Goal: Transaction & Acquisition: Purchase product/service

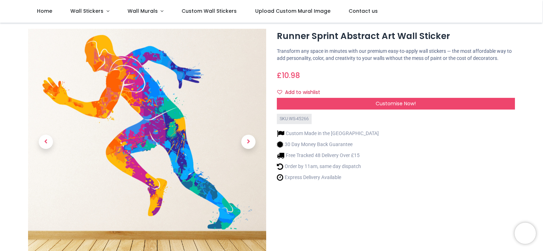
scroll to position [18, 0]
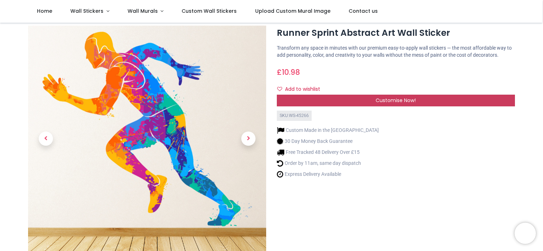
click at [397, 100] on span "Customise Now!" at bounding box center [395, 100] width 40 height 7
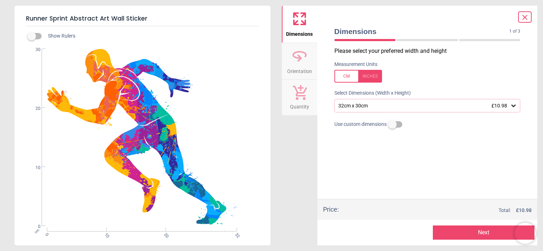
click at [369, 103] on div "32cm x 30cm £10.98" at bounding box center [423, 106] width 173 height 6
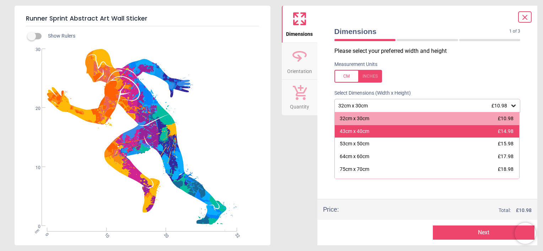
scroll to position [47, 0]
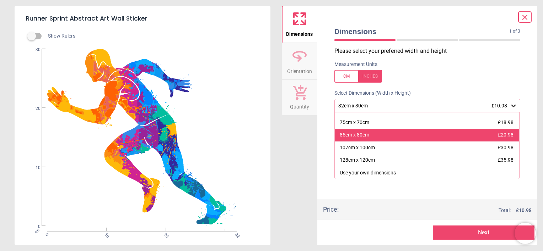
click at [364, 136] on div "85cm x 80cm" at bounding box center [354, 135] width 29 height 7
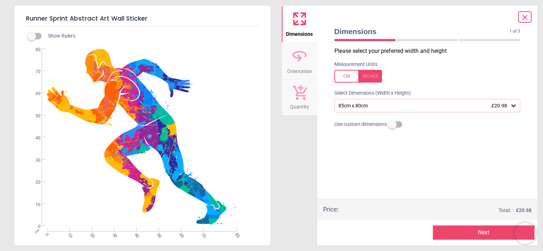
click at [477, 232] on button "Next" at bounding box center [484, 233] width 102 height 14
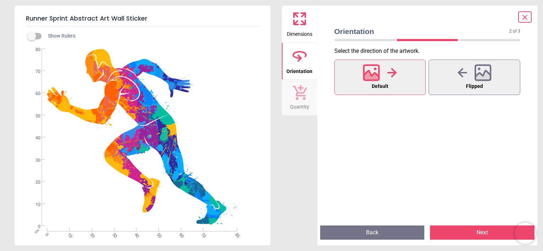
click at [459, 232] on button "Next" at bounding box center [482, 233] width 104 height 14
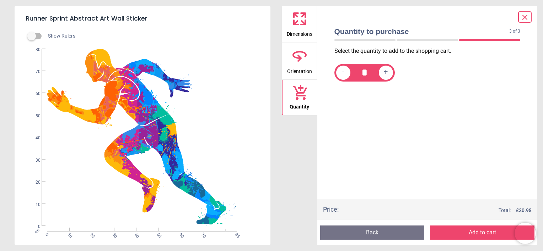
click at [478, 234] on button "Add to cart" at bounding box center [482, 233] width 104 height 14
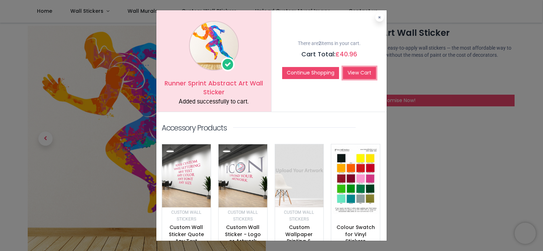
click at [349, 72] on link "View Cart" at bounding box center [359, 73] width 33 height 12
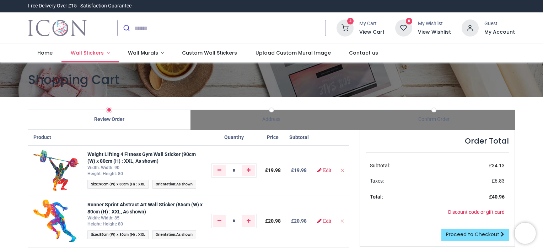
click at [105, 51] on link "Wall Stickers" at bounding box center [89, 53] width 57 height 18
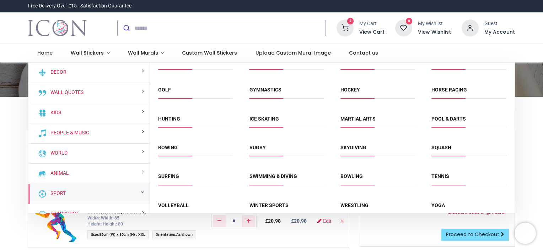
scroll to position [47, 0]
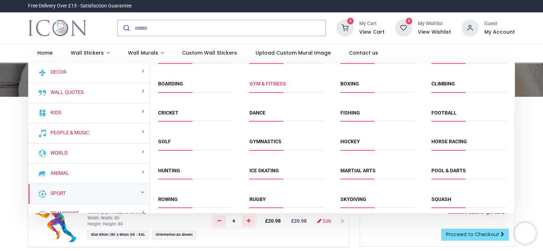
click at [261, 85] on link "Gym & fitness" at bounding box center [267, 84] width 37 height 6
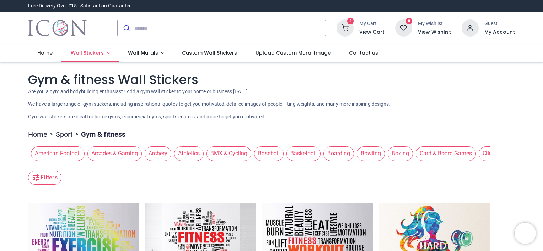
click at [87, 51] on span "Wall Stickers" at bounding box center [87, 52] width 33 height 7
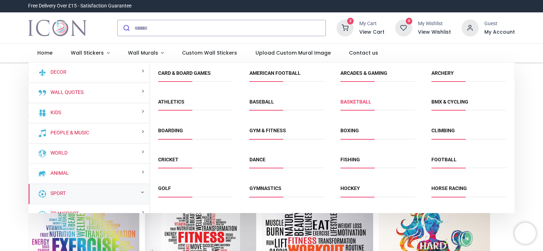
click at [358, 99] on link "Basketball" at bounding box center [355, 102] width 31 height 6
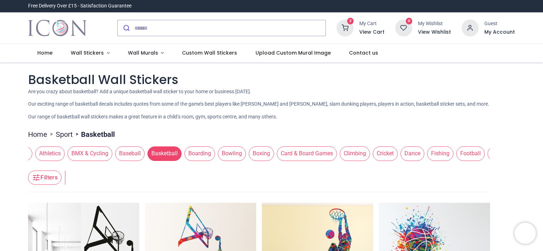
scroll to position [0, 168]
click at [445, 153] on span "Football" at bounding box center [441, 154] width 28 height 14
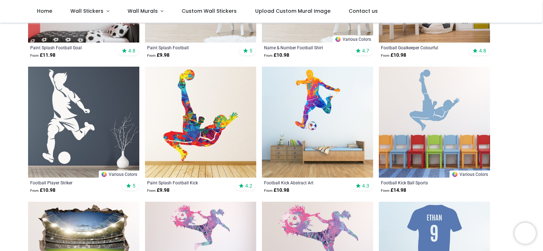
scroll to position [229, 0]
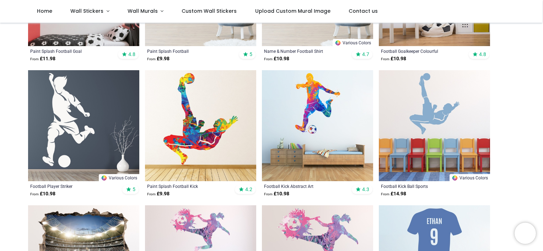
click at [314, 124] on img at bounding box center [317, 125] width 111 height 111
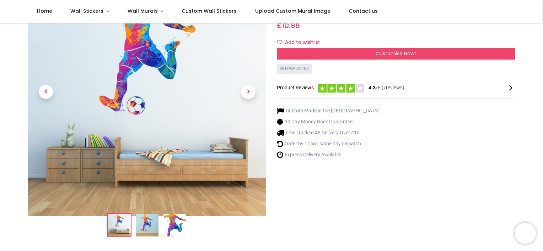
scroll to position [9, 0]
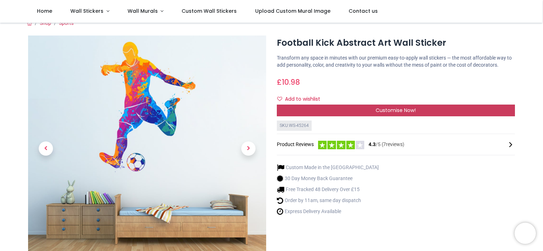
click at [301, 112] on div "Customise Now!" at bounding box center [396, 111] width 238 height 12
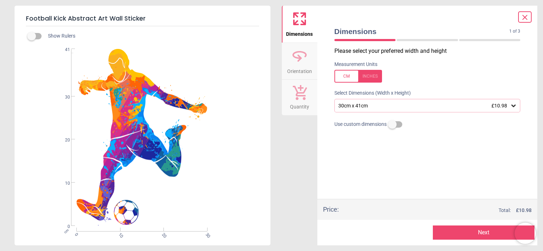
click at [353, 108] on div "30cm x 41cm £10.98" at bounding box center [423, 106] width 173 height 6
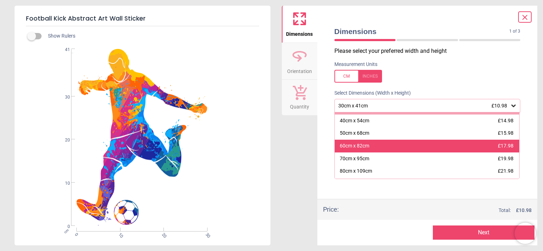
scroll to position [11, 0]
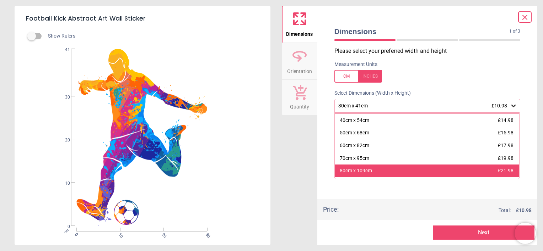
click at [358, 168] on div "80cm x 109cm" at bounding box center [356, 171] width 32 height 7
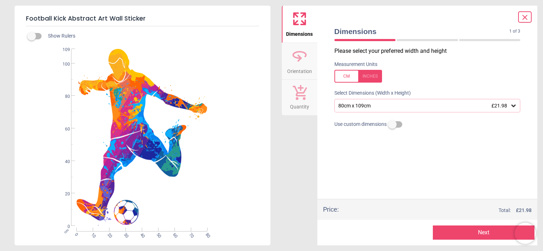
click at [475, 230] on button "Next" at bounding box center [484, 233] width 102 height 14
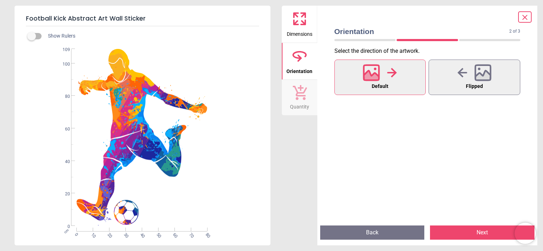
click at [475, 230] on button "Next" at bounding box center [482, 233] width 104 height 14
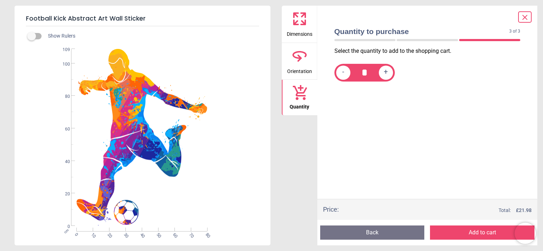
click at [475, 230] on button "Add to cart" at bounding box center [482, 233] width 104 height 14
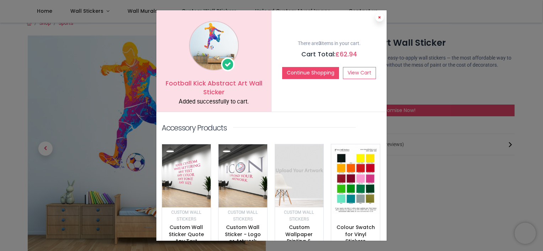
click at [378, 18] on icon at bounding box center [379, 18] width 3 height 4
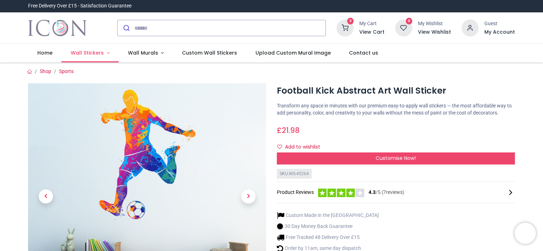
click at [103, 56] on link "Wall Stickers" at bounding box center [89, 53] width 57 height 18
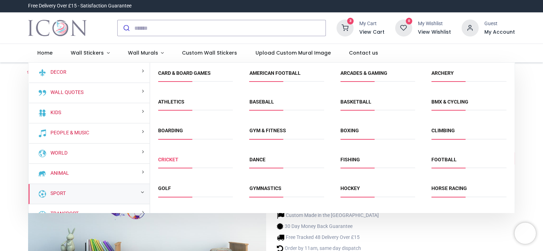
click at [170, 160] on link "Cricket" at bounding box center [168, 160] width 20 height 6
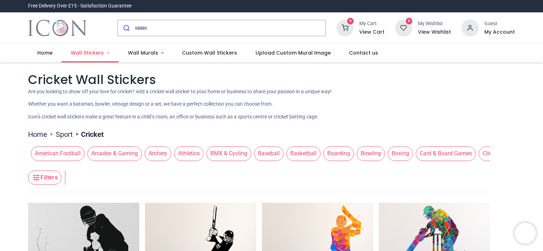
click at [88, 53] on span "Wall Stickers" at bounding box center [87, 52] width 33 height 7
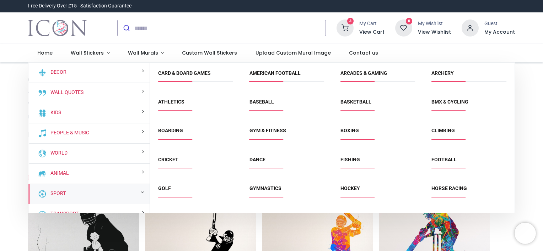
click at [104, 190] on div "Sport" at bounding box center [88, 194] width 121 height 20
click at [342, 132] on link "Boxing" at bounding box center [349, 131] width 18 height 6
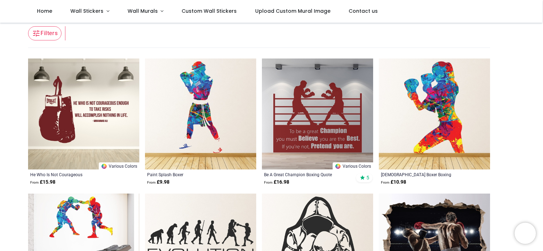
scroll to position [112, 0]
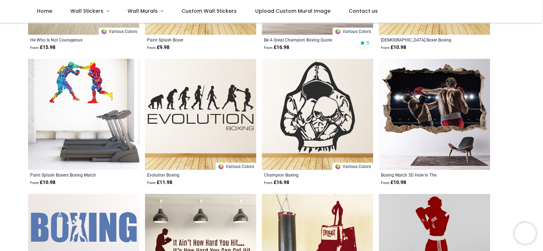
scroll to position [135, 0]
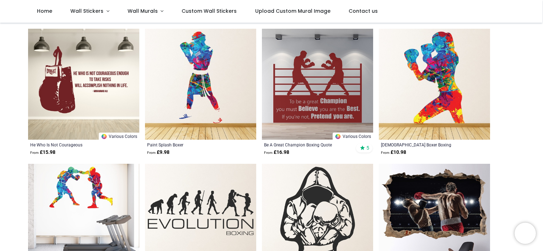
click at [426, 67] on img at bounding box center [434, 84] width 111 height 111
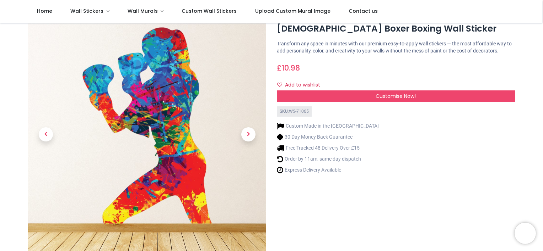
scroll to position [19, 0]
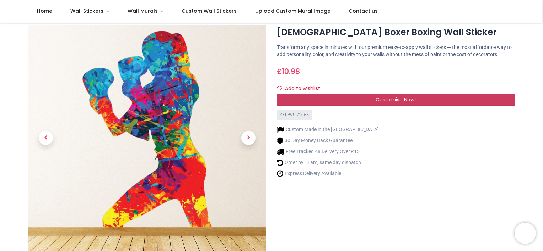
click at [350, 104] on div "Customise Now!" at bounding box center [396, 100] width 238 height 12
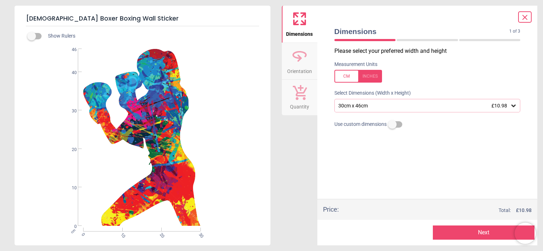
click at [361, 108] on div "30cm x 46cm £10.98" at bounding box center [423, 106] width 173 height 6
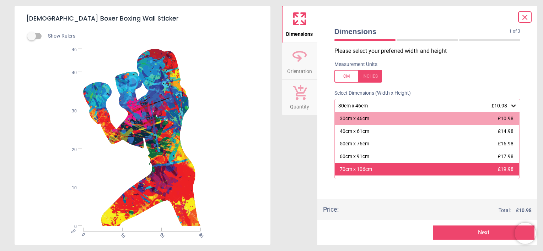
scroll to position [28, 0]
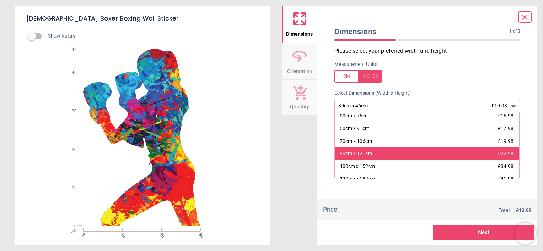
click at [354, 157] on div "80cm x 121cm" at bounding box center [356, 154] width 32 height 7
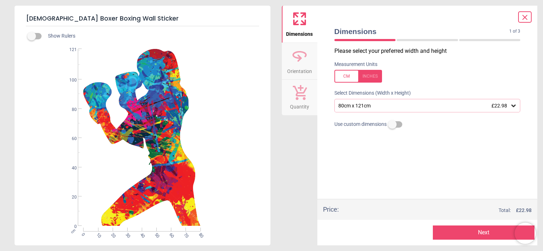
click at [462, 227] on button "Next" at bounding box center [484, 233] width 102 height 14
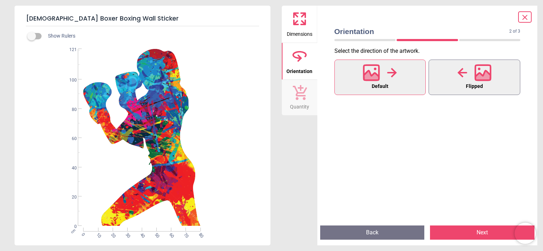
click at [459, 84] on button "Flipped" at bounding box center [474, 78] width 92 height 36
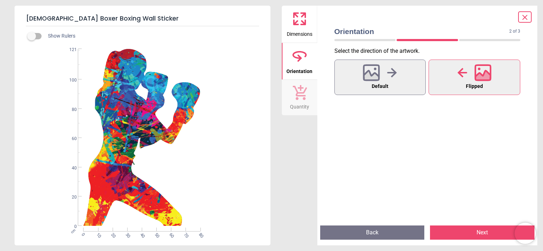
click at [461, 234] on button "Next" at bounding box center [482, 233] width 104 height 14
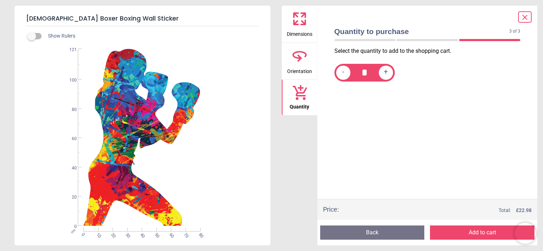
click at [461, 234] on button "Add to cart" at bounding box center [482, 233] width 104 height 14
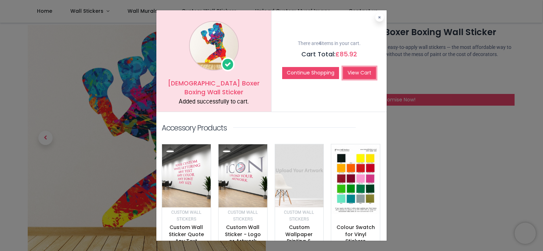
click at [348, 68] on link "View Cart" at bounding box center [359, 73] width 33 height 12
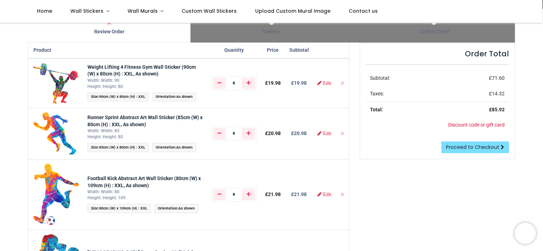
scroll to position [43, 0]
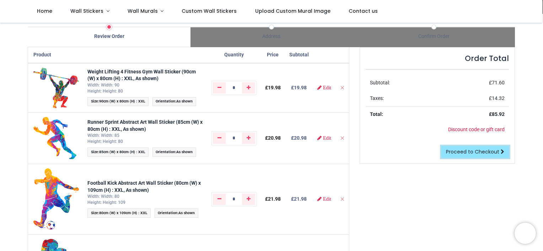
click at [458, 153] on span "Proceed to Checkout" at bounding box center [472, 151] width 53 height 7
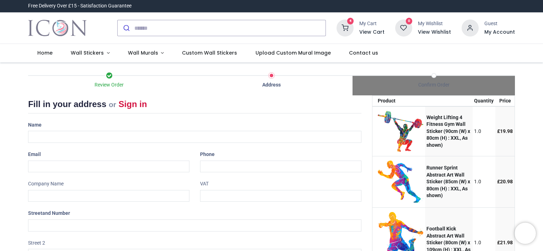
select select "***"
click at [66, 140] on input "text" at bounding box center [194, 137] width 333 height 12
type input "**********"
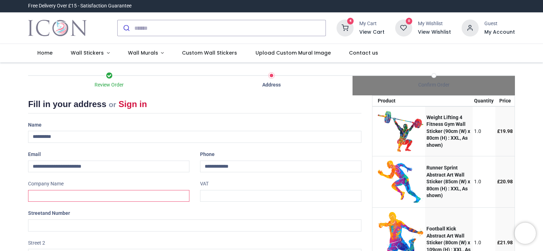
type input "**********"
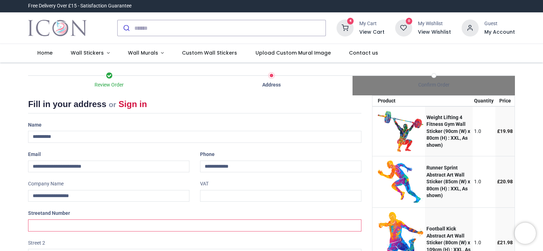
type input "**********"
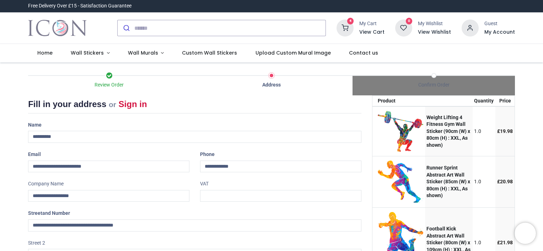
type input "*******"
type input "********"
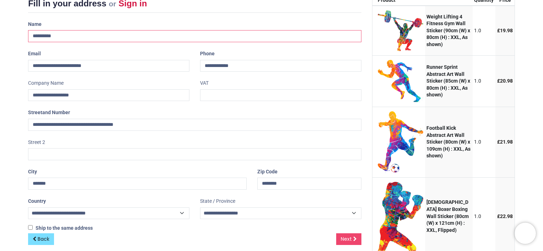
scroll to position [141, 0]
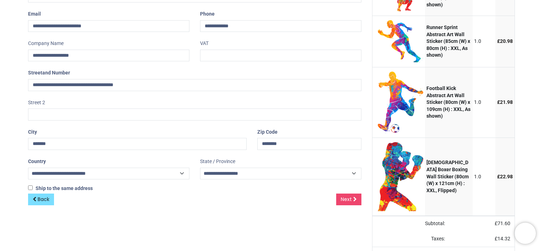
click at [348, 206] on div "Back Next" at bounding box center [194, 205] width 333 height 23
click at [346, 203] on link "Next" at bounding box center [348, 200] width 25 height 12
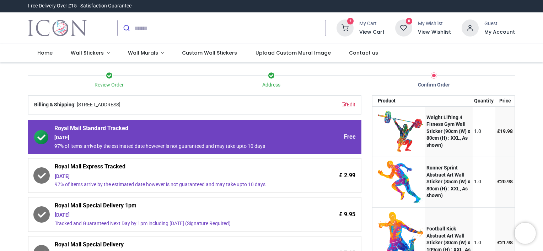
scroll to position [53, 0]
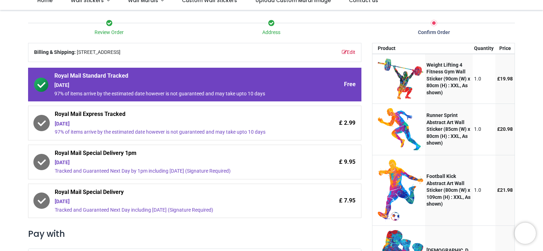
click at [168, 126] on div "[DATE]" at bounding box center [175, 124] width 240 height 7
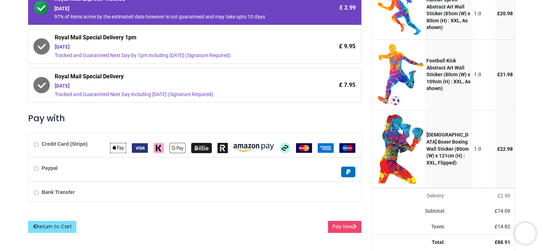
scroll to position [194, 0]
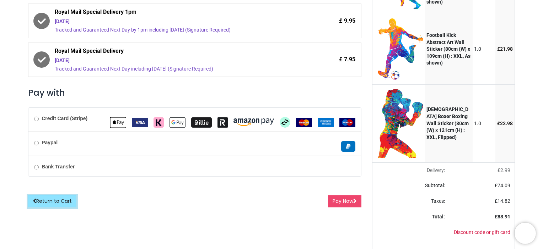
click at [67, 202] on link "Return to Cart" at bounding box center [52, 202] width 48 height 12
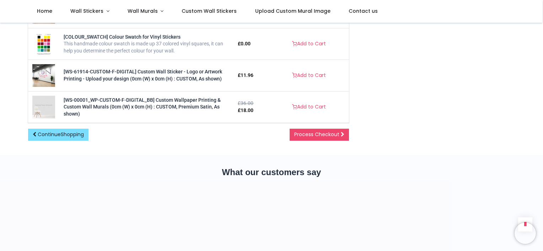
scroll to position [412, 0]
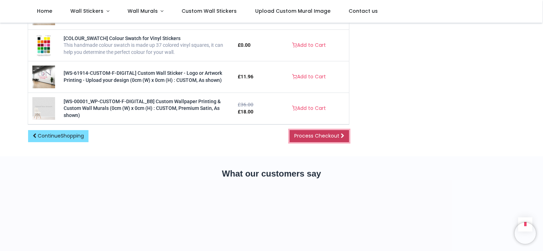
click at [301, 133] on span "Process Checkout" at bounding box center [316, 135] width 45 height 7
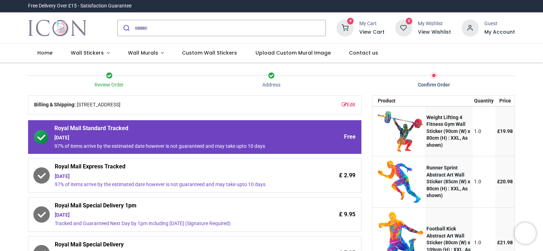
click at [273, 84] on div "Address" at bounding box center [271, 85] width 162 height 7
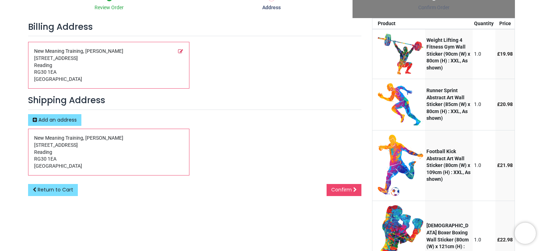
scroll to position [81, 0]
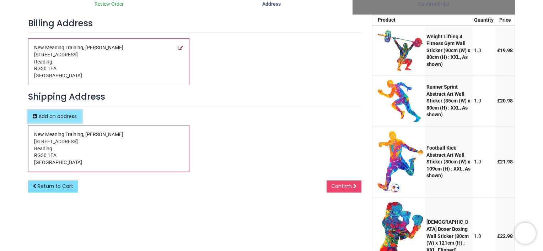
click at [58, 115] on span "Add an address" at bounding box center [57, 116] width 38 height 7
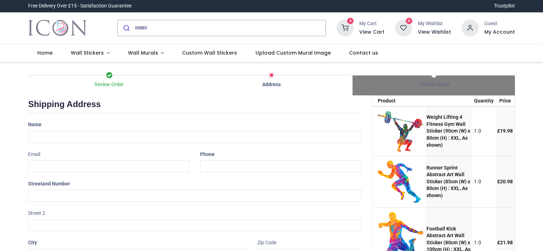
select select "***"
click at [100, 125] on div "Name" at bounding box center [195, 131] width 344 height 24
click at [101, 136] on input "text" at bounding box center [194, 137] width 333 height 12
type input "**********"
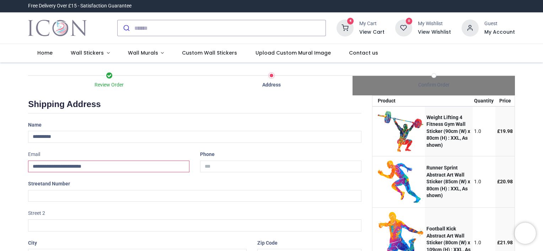
type input "**********"
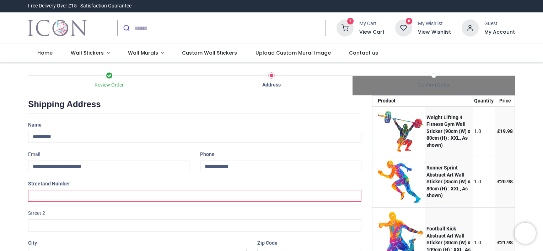
type input "**********"
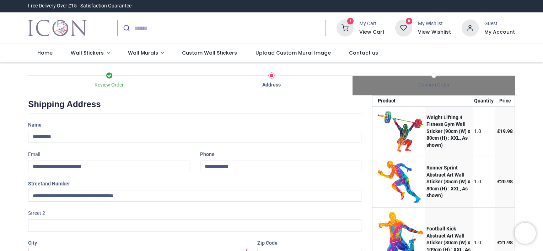
type input "*******"
type input "********"
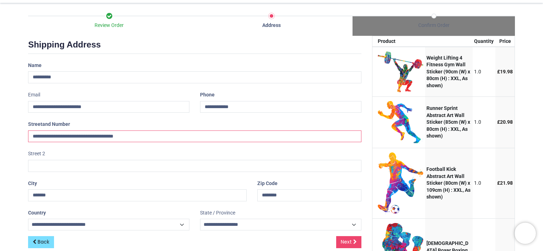
drag, startPoint x: 134, startPoint y: 138, endPoint x: 6, endPoint y: 129, distance: 128.9
click at [6, 129] on div "Review Order Address Confirm Order Your order: £ 85.92 Product Price" at bounding box center [271, 183] width 543 height 360
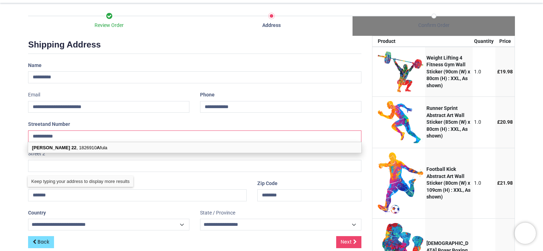
click at [72, 139] on input "**********" at bounding box center [194, 137] width 333 height 12
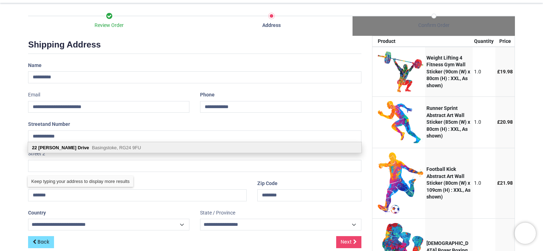
click at [78, 146] on b "Drive" at bounding box center [83, 147] width 11 height 5
type input "**********"
type input "********"
select select "***"
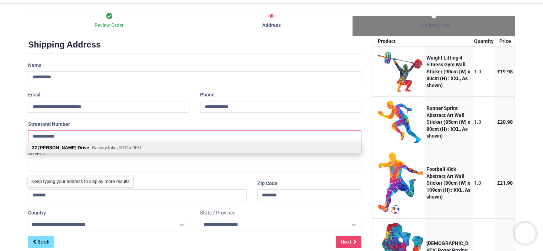
type input "**********"
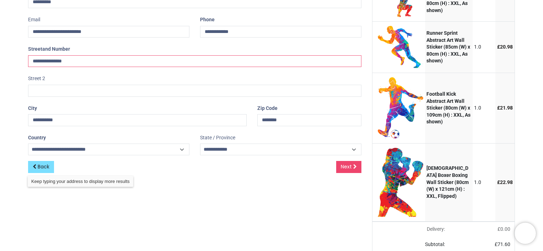
scroll to position [137, 0]
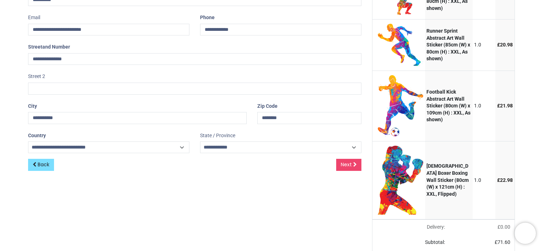
click at [354, 170] on div "Back Next" at bounding box center [194, 170] width 333 height 23
click at [350, 166] on span "Next" at bounding box center [346, 164] width 11 height 7
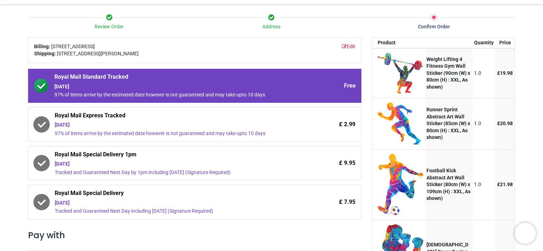
scroll to position [69, 0]
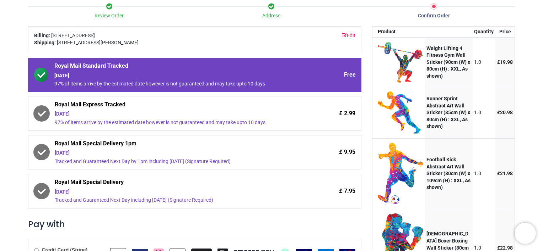
click at [139, 117] on div "Saturday 6th September" at bounding box center [175, 114] width 240 height 7
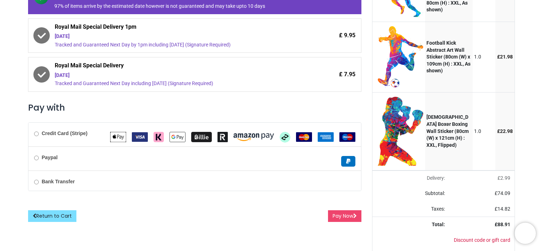
scroll to position [187, 0]
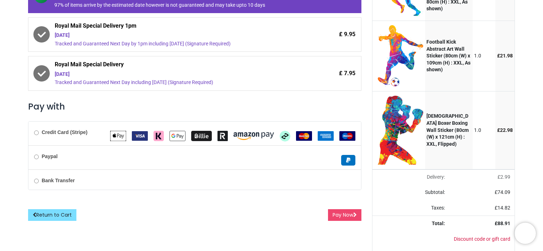
click at [50, 135] on b "Credit Card (Stripe)" at bounding box center [65, 133] width 46 height 6
click at [341, 213] on button "Pay Now" at bounding box center [344, 216] width 33 height 12
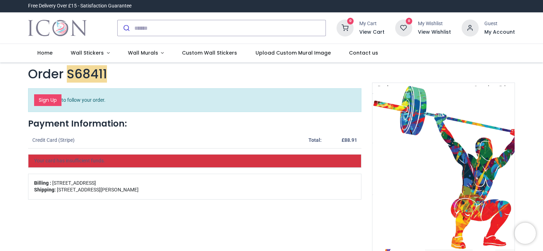
click at [414, 119] on img at bounding box center [464, 167] width 182 height 163
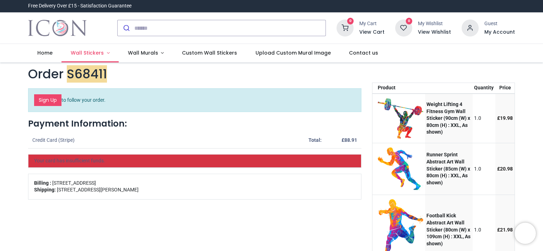
click at [101, 53] on span "Wall Stickers" at bounding box center [87, 52] width 33 height 7
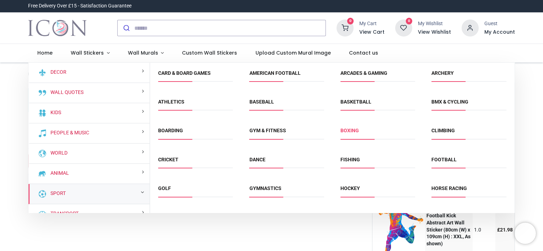
click at [353, 131] on link "Boxing" at bounding box center [349, 131] width 18 height 6
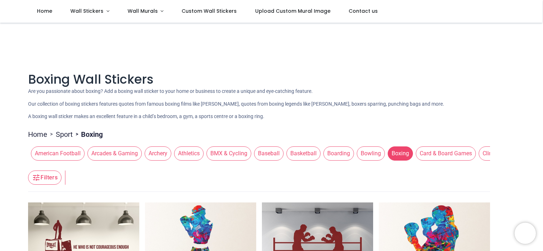
scroll to position [85, 0]
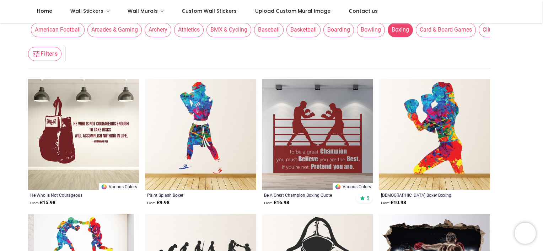
click at [210, 130] on img at bounding box center [200, 134] width 111 height 111
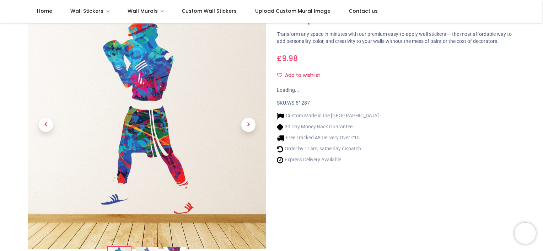
scroll to position [38, 0]
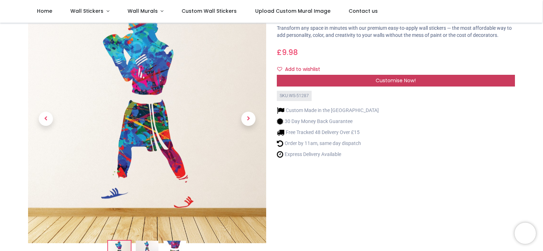
click at [327, 81] on div "Customise Now!" at bounding box center [396, 81] width 238 height 12
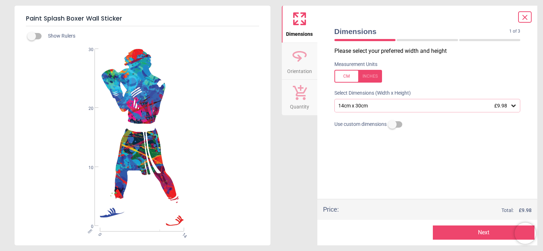
click at [357, 107] on div "14cm x 30cm £9.98" at bounding box center [423, 106] width 173 height 6
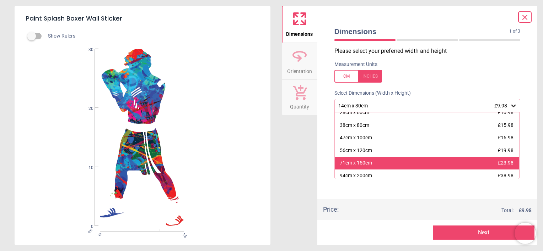
scroll to position [44, 0]
click at [359, 161] on div "71cm x 150cm" at bounding box center [356, 163] width 32 height 7
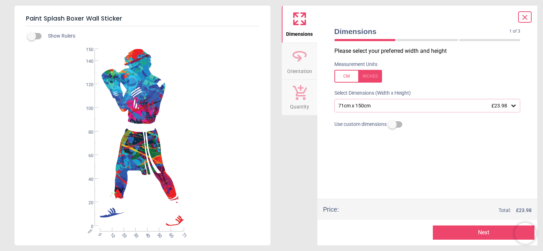
click at [462, 232] on button "Next" at bounding box center [484, 233] width 102 height 14
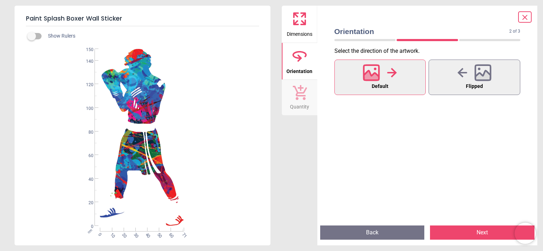
click at [462, 236] on button "Next" at bounding box center [482, 233] width 104 height 14
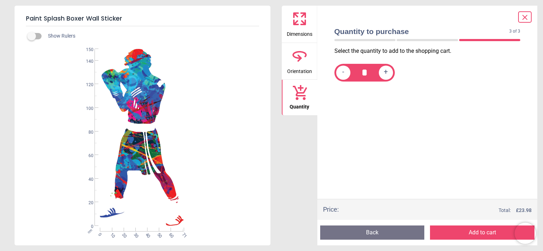
click at [461, 236] on button "Add to cart" at bounding box center [482, 233] width 104 height 14
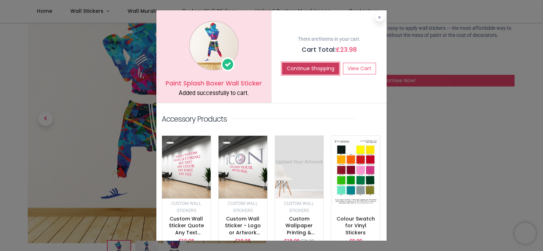
click at [330, 67] on button "Continue Shopping" at bounding box center [310, 69] width 57 height 12
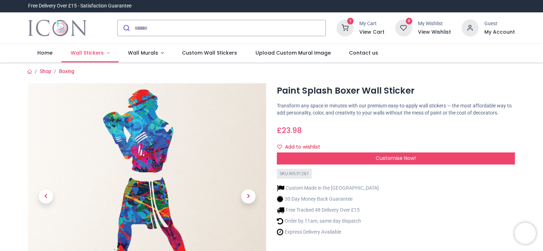
click at [99, 58] on link "Wall Stickers" at bounding box center [89, 53] width 57 height 18
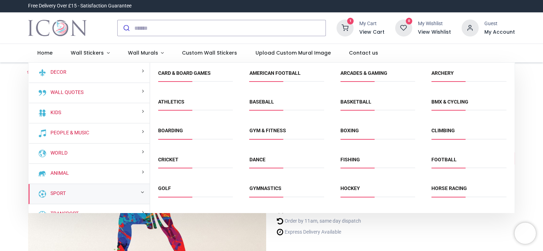
click at [438, 164] on span "Football" at bounding box center [468, 163] width 75 height 12
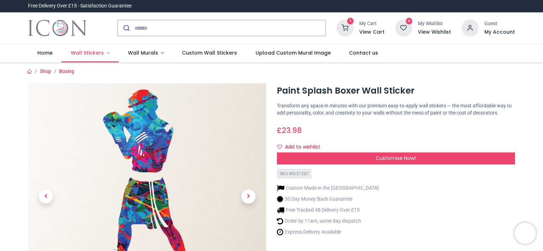
click at [105, 57] on link "Wall Stickers" at bounding box center [89, 53] width 57 height 18
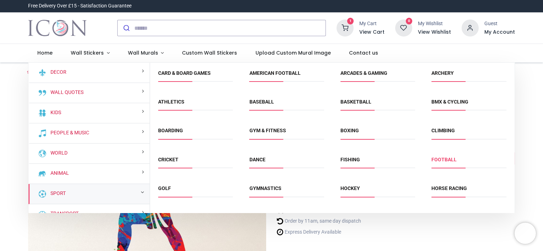
click at [443, 161] on link "Football" at bounding box center [443, 160] width 25 height 6
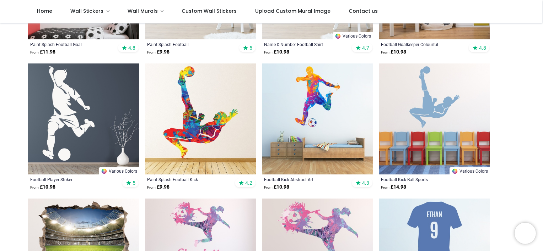
scroll to position [257, 0]
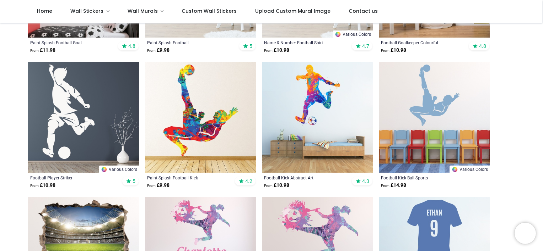
click at [301, 115] on img at bounding box center [317, 117] width 111 height 111
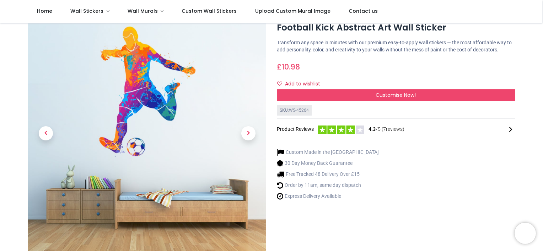
scroll to position [23, 0]
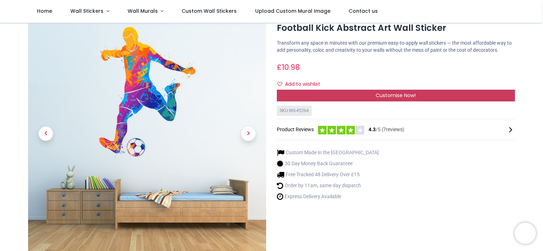
click at [328, 95] on div "Customise Now!" at bounding box center [396, 96] width 238 height 12
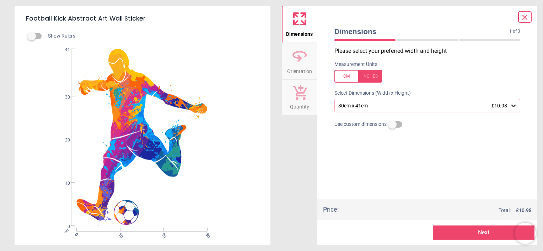
click at [343, 107] on div "30cm x 41cm £10.98" at bounding box center [423, 106] width 173 height 6
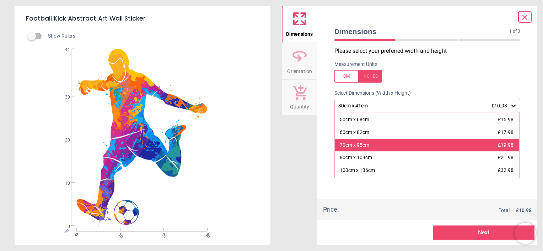
scroll to position [26, 0]
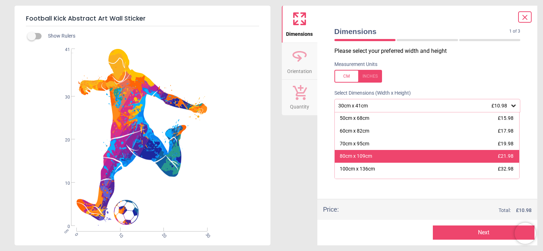
click at [351, 159] on div "80cm x 109cm" at bounding box center [356, 156] width 32 height 7
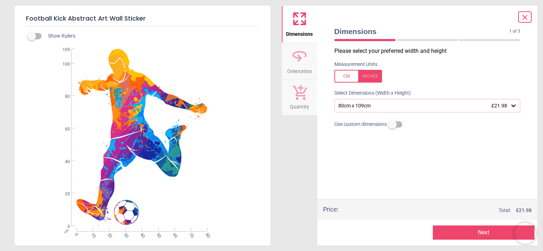
click at [455, 228] on button "Next" at bounding box center [484, 233] width 102 height 14
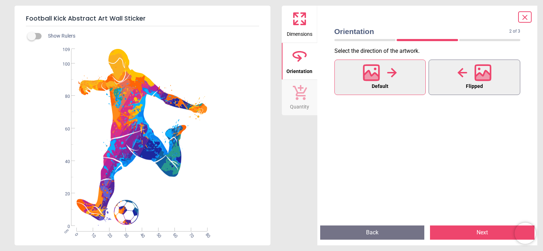
click at [453, 88] on button "Flipped" at bounding box center [474, 78] width 92 height 36
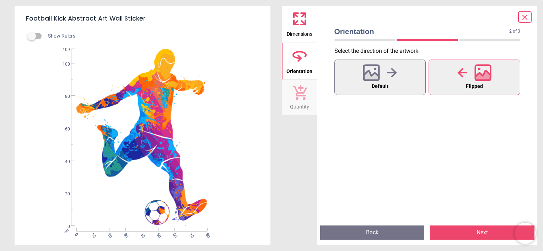
click at [477, 236] on button "Next" at bounding box center [482, 233] width 104 height 14
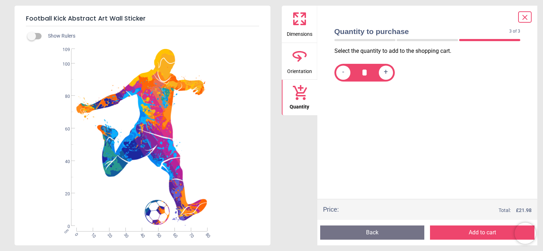
click at [477, 231] on button "Add to cart" at bounding box center [482, 233] width 104 height 14
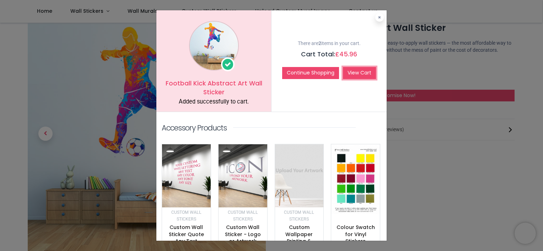
click at [347, 75] on link "View Cart" at bounding box center [359, 73] width 33 height 12
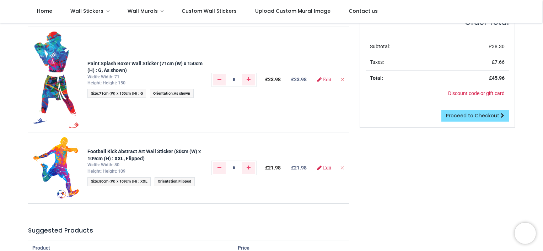
scroll to position [79, 0]
click at [452, 117] on span "Proceed to Checkout" at bounding box center [472, 116] width 53 height 7
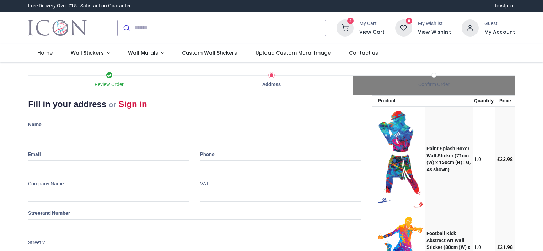
select select "***"
click at [108, 130] on div "Name" at bounding box center [195, 131] width 344 height 24
click at [101, 137] on input "text" at bounding box center [194, 137] width 333 height 12
type input "**********"
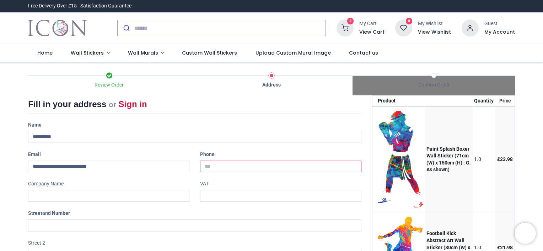
type input "**********"
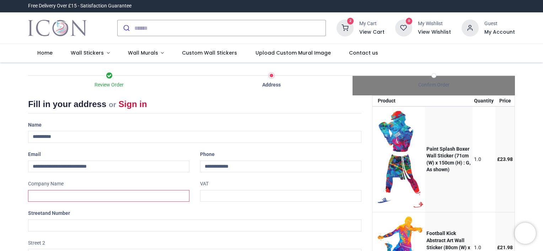
type input "**********"
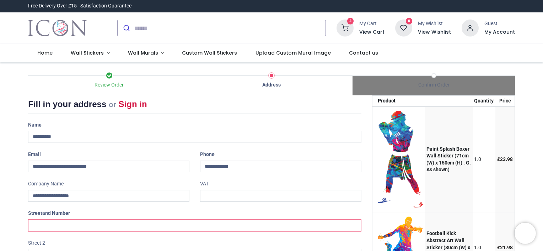
type input "**********"
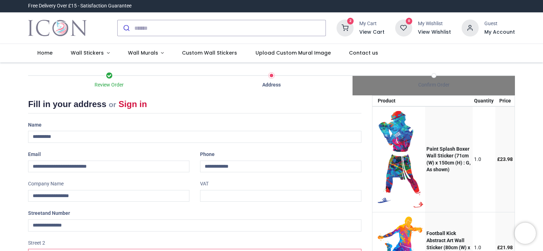
type input "**********"
type input "********"
select select "***"
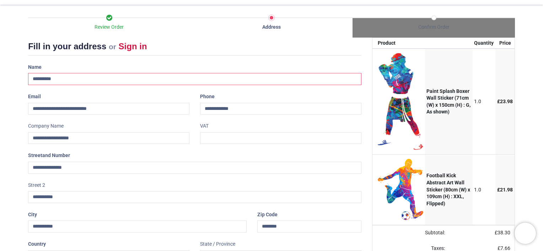
scroll to position [108, 0]
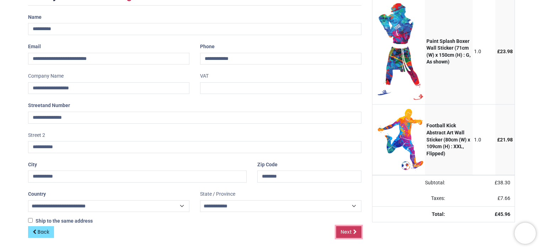
click at [342, 230] on span "Next" at bounding box center [346, 232] width 11 height 7
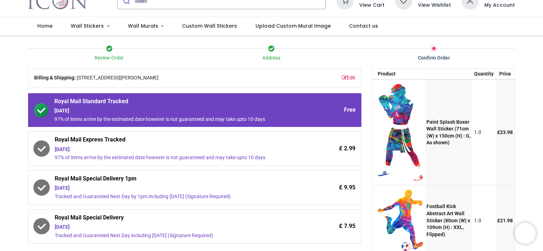
click at [183, 155] on div "97% of items arrive by the estimated date however is not guaranteed and may tak…" at bounding box center [175, 158] width 240 height 7
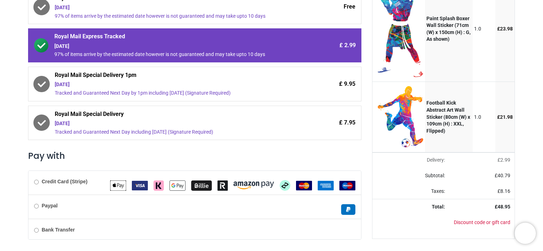
scroll to position [152, 0]
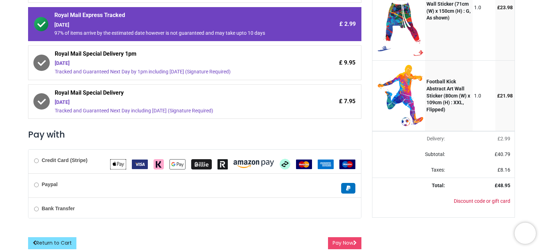
click at [47, 160] on b "Credit Card (Stripe)" at bounding box center [65, 161] width 46 height 6
click at [338, 244] on button "Pay Now" at bounding box center [344, 244] width 33 height 12
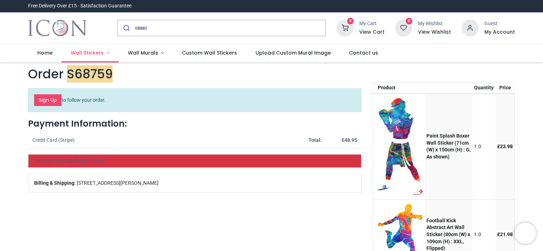
click at [97, 47] on link "Wall Stickers" at bounding box center [89, 53] width 57 height 18
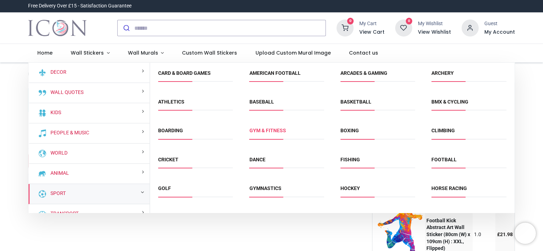
click at [266, 133] on link "Gym & fitness" at bounding box center [267, 131] width 37 height 6
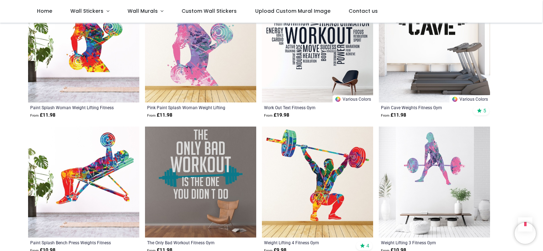
scroll to position [308, 0]
click at [314, 183] on img at bounding box center [317, 181] width 111 height 111
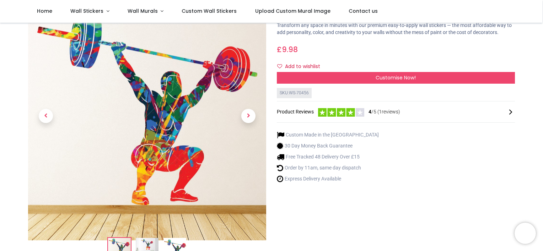
scroll to position [41, 0]
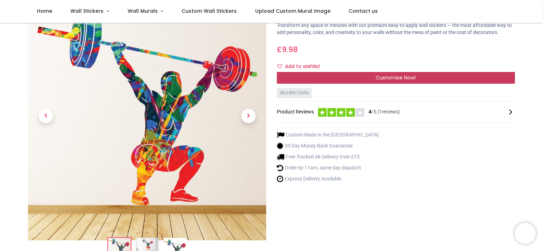
click at [344, 80] on div "Customise Now!" at bounding box center [396, 78] width 238 height 12
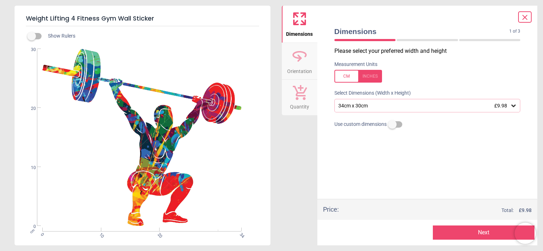
click at [348, 105] on div "34cm x 30cm £9.98" at bounding box center [423, 106] width 173 height 6
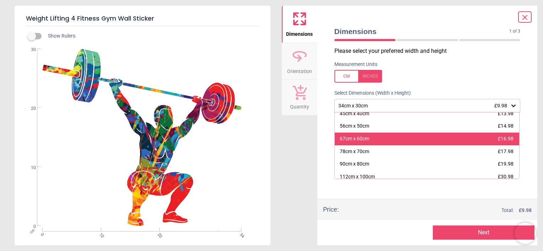
scroll to position [18, 0]
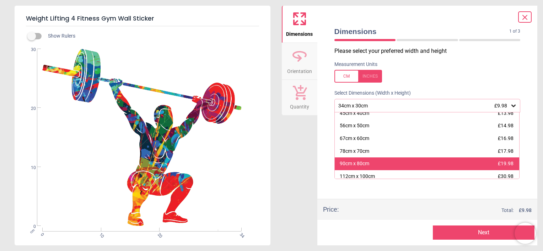
click at [353, 163] on div "90cm x 80cm" at bounding box center [354, 164] width 29 height 7
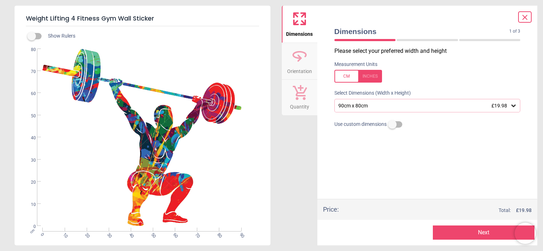
click at [465, 231] on button "Next" at bounding box center [484, 233] width 102 height 14
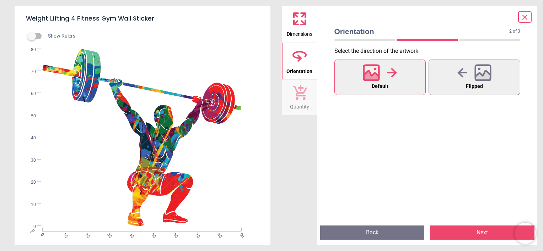
click at [466, 238] on button "Next" at bounding box center [482, 233] width 104 height 14
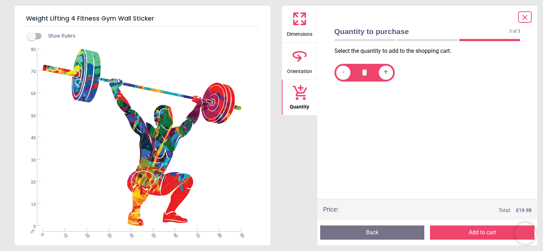
click at [466, 232] on button "Add to cart" at bounding box center [482, 233] width 104 height 14
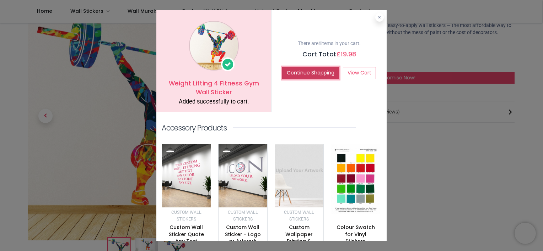
click at [328, 71] on button "Continue Shopping" at bounding box center [310, 73] width 57 height 12
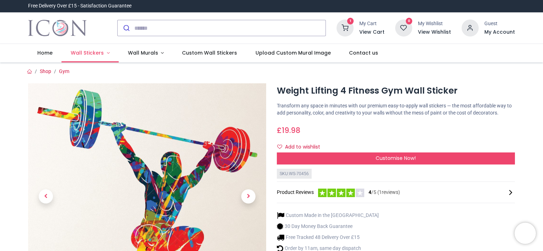
click at [85, 54] on span "Wall Stickers" at bounding box center [87, 52] width 33 height 7
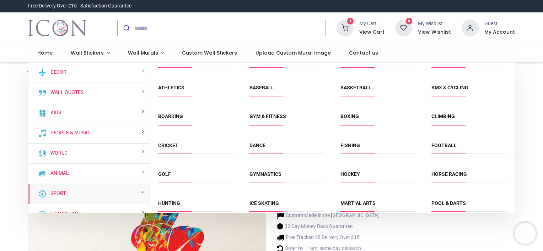
scroll to position [27, 0]
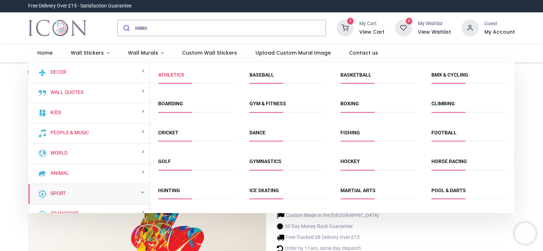
click at [183, 76] on link "Athletics" at bounding box center [171, 75] width 26 height 6
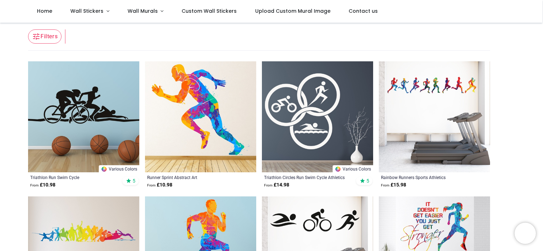
scroll to position [111, 0]
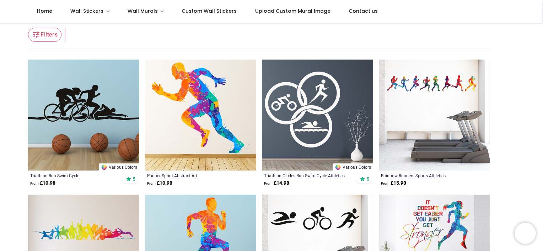
click at [217, 117] on img at bounding box center [200, 115] width 111 height 111
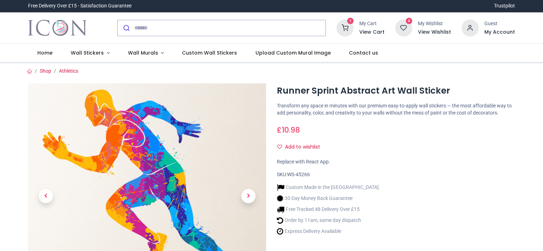
scroll to position [103, 0]
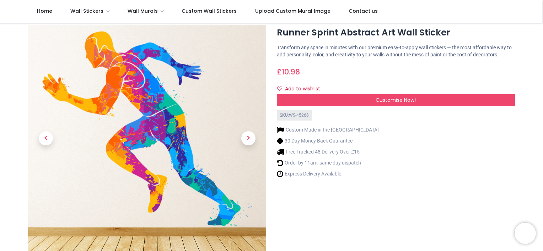
scroll to position [17, 0]
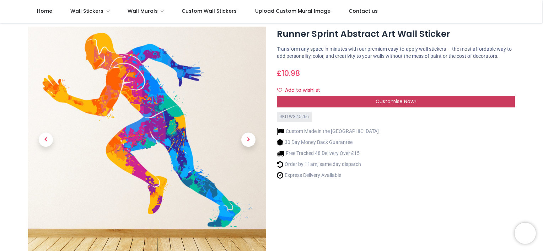
click at [366, 104] on div "Customise Now!" at bounding box center [396, 102] width 238 height 12
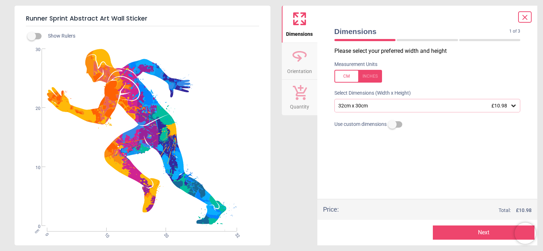
click at [368, 108] on div "32cm x 30cm £10.98" at bounding box center [423, 106] width 173 height 6
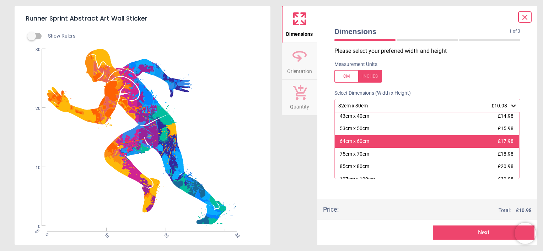
scroll to position [16, 0]
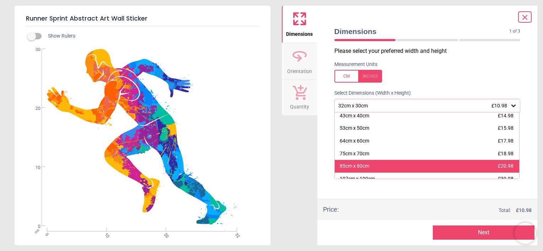
click at [359, 165] on div "85cm x 80cm" at bounding box center [354, 166] width 29 height 7
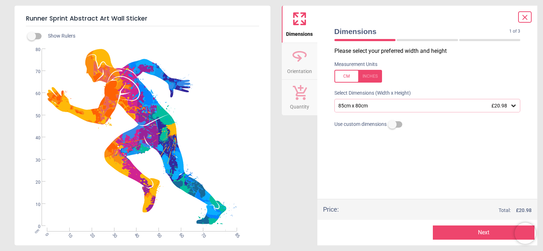
click at [470, 239] on button "Next" at bounding box center [484, 233] width 102 height 14
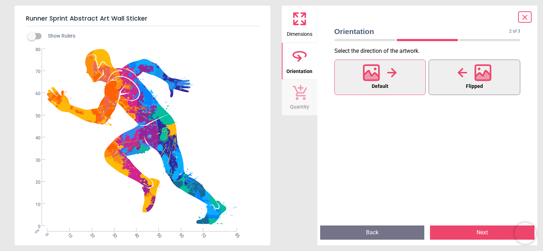
click at [449, 70] on button "Flipped" at bounding box center [474, 78] width 92 height 36
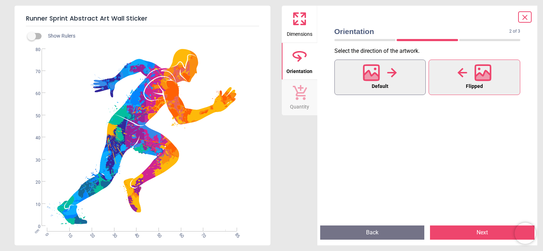
click at [409, 72] on button "Default" at bounding box center [380, 78] width 92 height 36
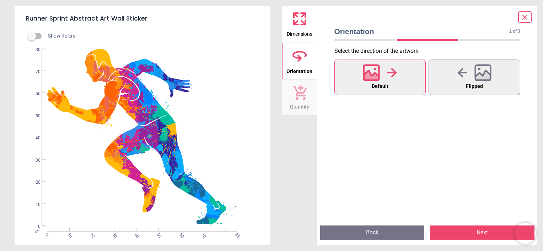
click at [459, 233] on button "Next" at bounding box center [482, 233] width 104 height 14
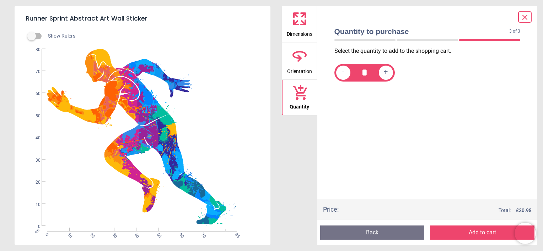
click at [457, 234] on button "Add to cart" at bounding box center [482, 233] width 104 height 14
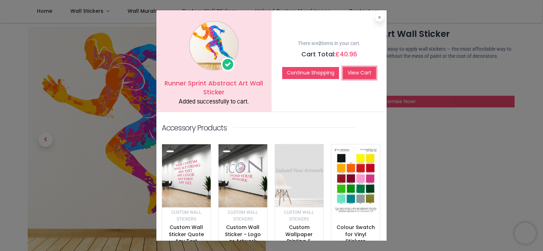
click at [357, 75] on link "View Cart" at bounding box center [359, 73] width 33 height 12
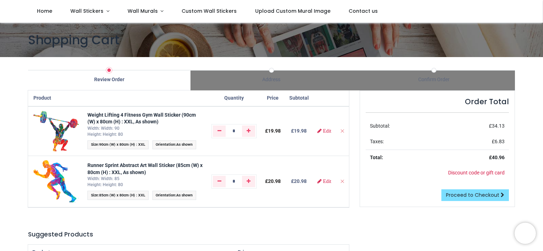
scroll to position [14, 0]
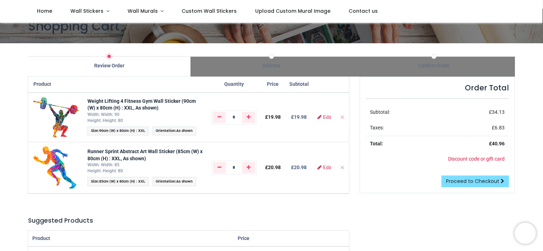
click at [453, 190] on div "Order Total Subtotal: £ 34.13 Taxes: £ 6.83 Total: £ 40.96 Discount code or gif…" at bounding box center [437, 135] width 155 height 116
click at [454, 185] on span "Proceed to Checkout" at bounding box center [472, 181] width 53 height 7
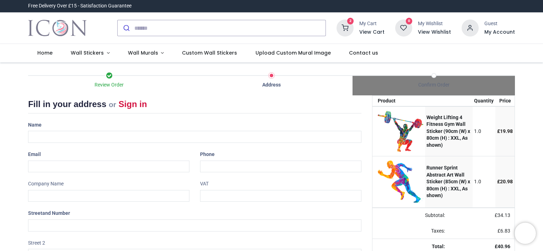
select select "***"
click at [94, 135] on input "text" at bounding box center [194, 137] width 333 height 12
type input "**********"
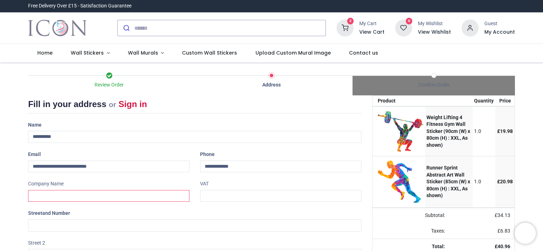
type input "**********"
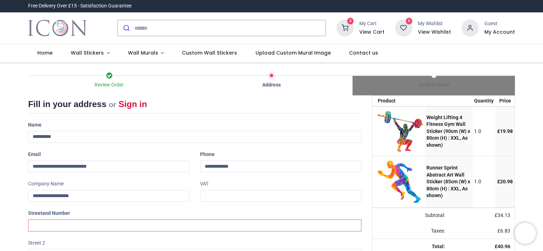
type input "**********"
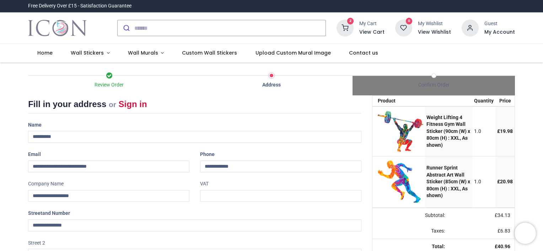
type input "**********"
type input "********"
select select "***"
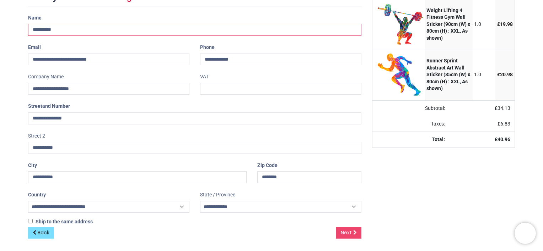
scroll to position [108, 0]
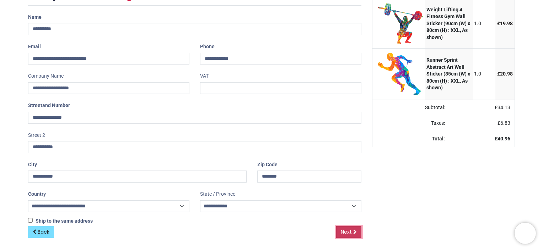
click at [341, 229] on span "Next" at bounding box center [346, 232] width 11 height 7
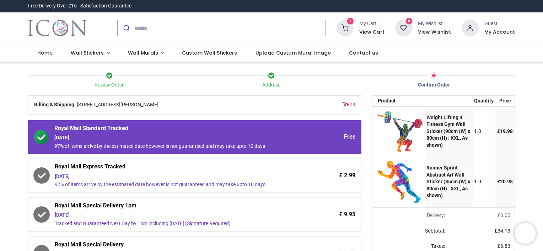
click at [100, 177] on div "Saturday 6th September" at bounding box center [175, 176] width 240 height 7
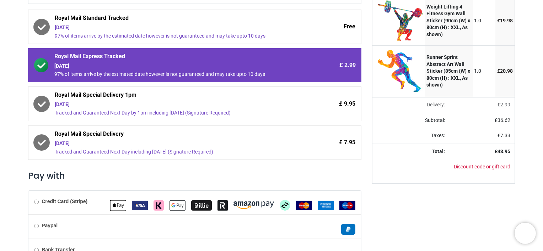
scroll to position [147, 0]
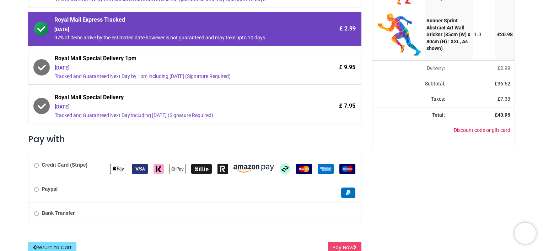
click at [56, 166] on b "Credit Card (Stripe)" at bounding box center [65, 165] width 46 height 6
click at [337, 246] on button "Pay Now" at bounding box center [344, 248] width 33 height 12
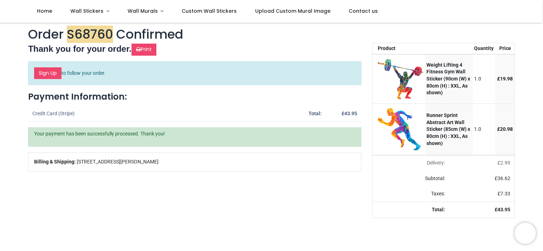
scroll to position [25, 0]
